Goal: Find specific page/section: Find specific page/section

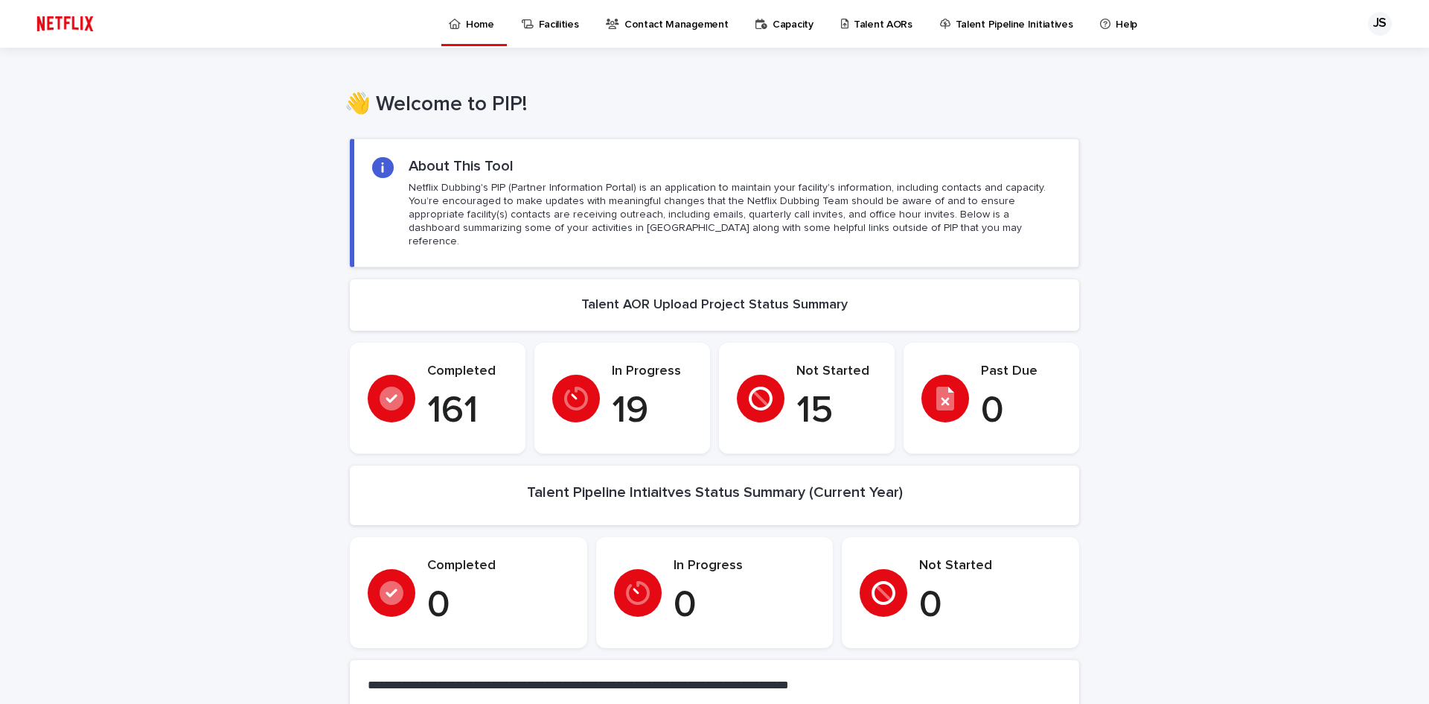
click at [869, 25] on p "Talent AORs" at bounding box center [883, 15] width 59 height 31
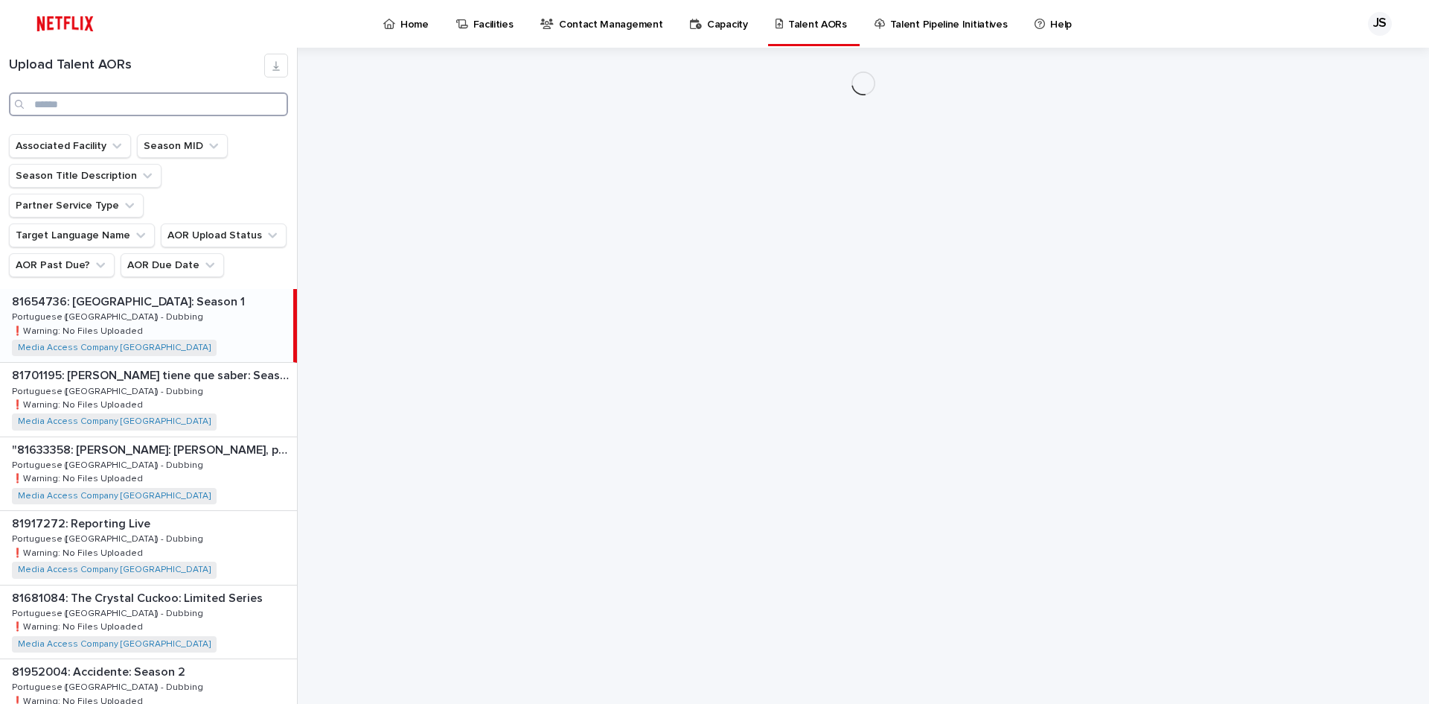
click at [114, 106] on input "Search" at bounding box center [148, 104] width 279 height 24
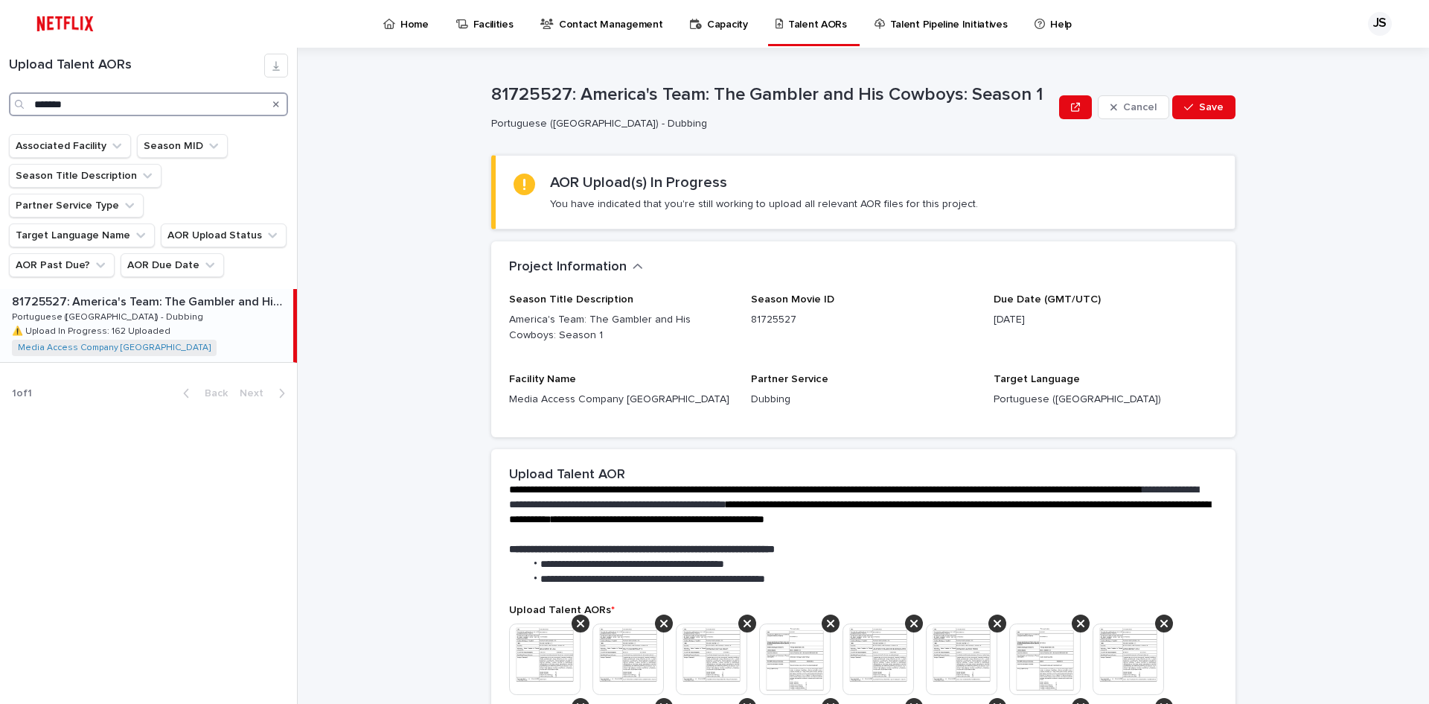
type input "*******"
click at [219, 294] on div "81725527: America's Team: The Gambler and His Cowboys: Season 1 81725527: Ameri…" at bounding box center [146, 325] width 293 height 73
